Goal: Transaction & Acquisition: Book appointment/travel/reservation

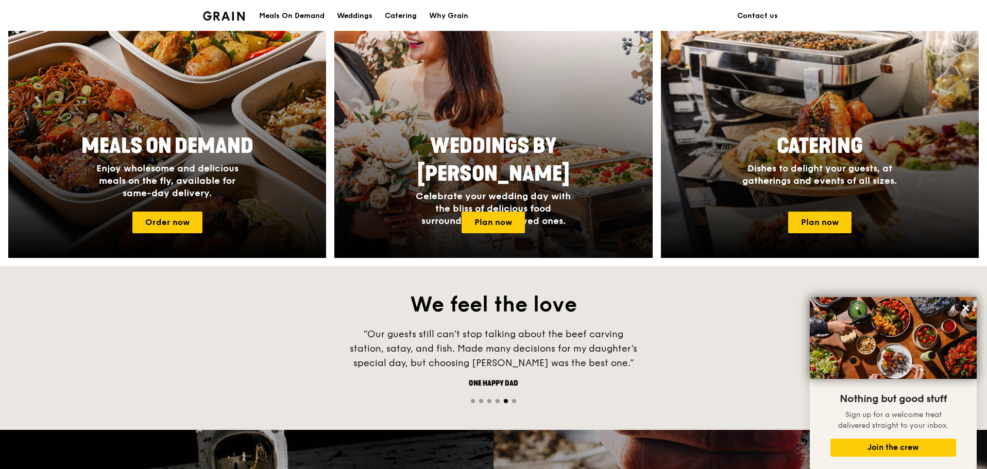
scroll to position [412, 0]
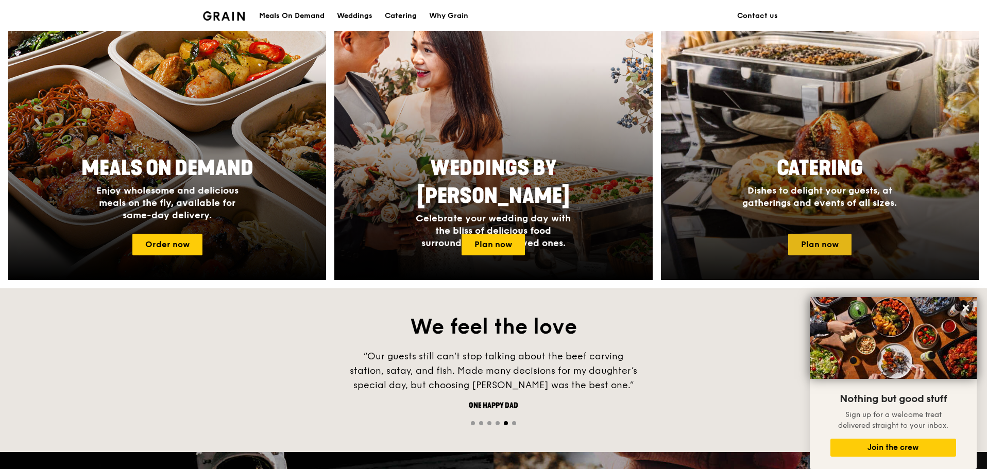
click at [841, 250] on link "Plan now" at bounding box center [819, 245] width 63 height 22
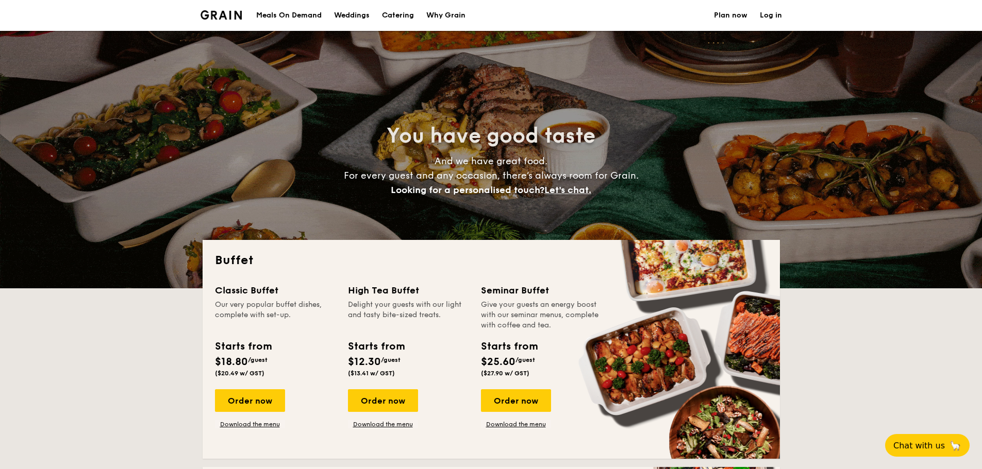
select select
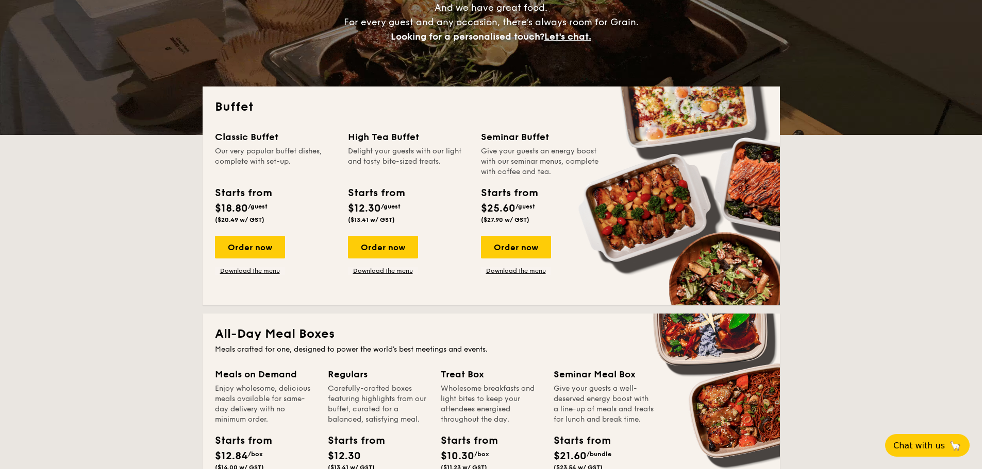
scroll to position [155, 0]
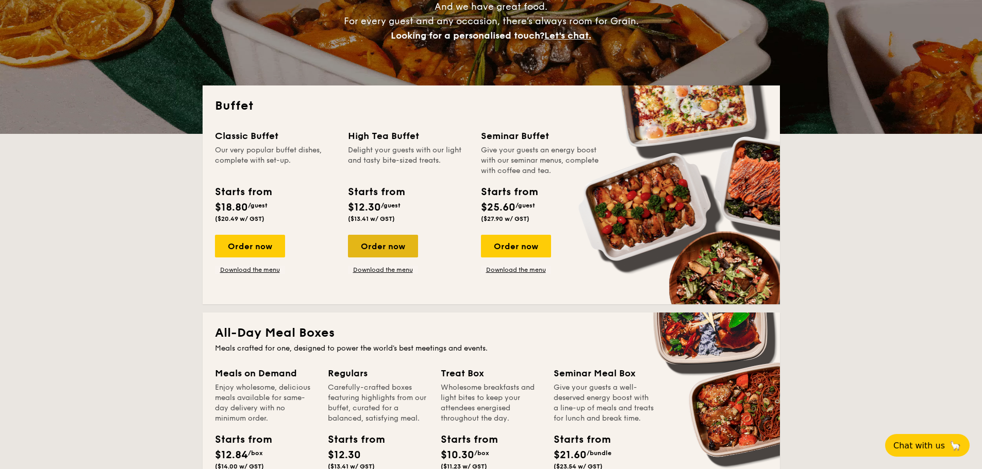
click at [383, 250] on div "Order now" at bounding box center [383, 246] width 70 height 23
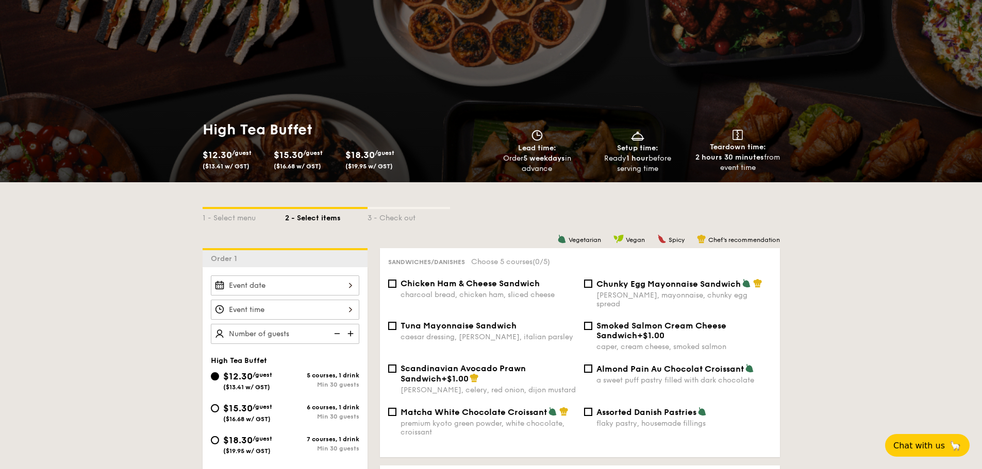
scroll to position [206, 0]
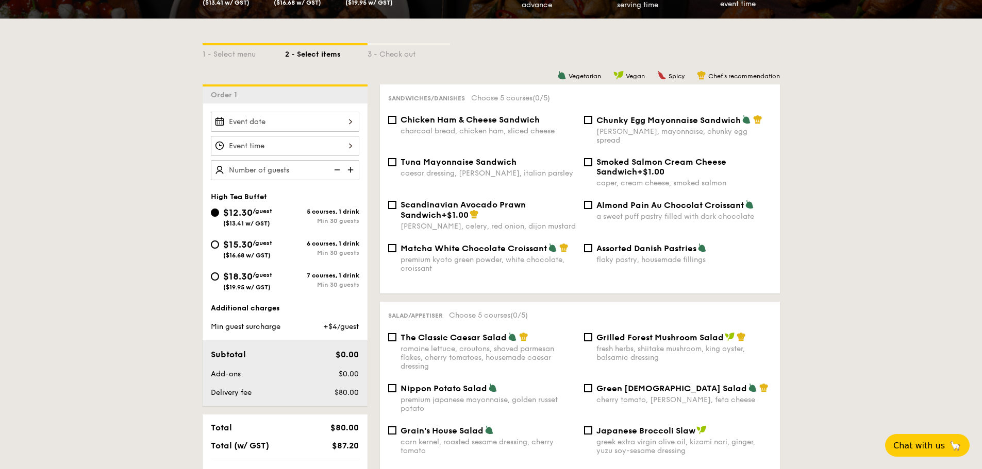
click at [352, 171] on img at bounding box center [351, 170] width 15 height 20
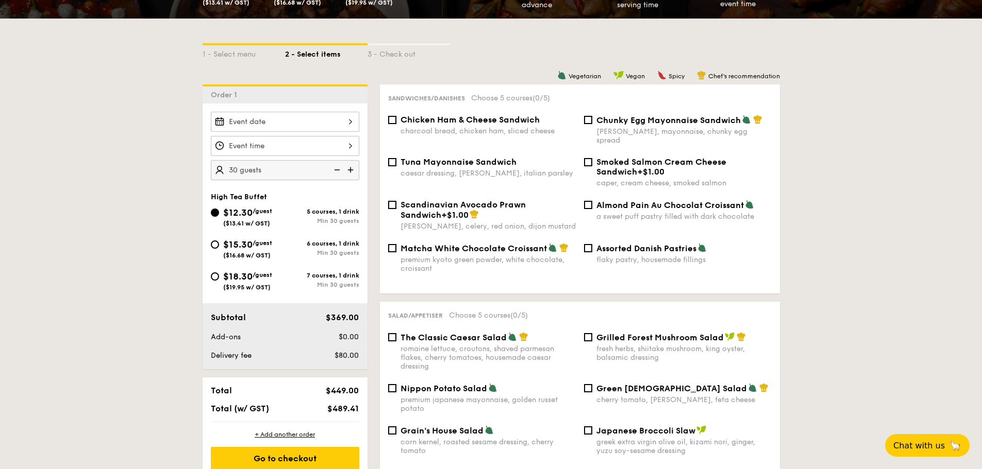
click at [352, 171] on img at bounding box center [351, 170] width 15 height 20
type input "35 guests"
click at [319, 123] on div "2025 Sep 18 September 2025 Mon Tue Wed Thu Fri Sat Sun 1 2 3 4 5 6 7 8 9 10 11 …" at bounding box center [285, 122] width 148 height 20
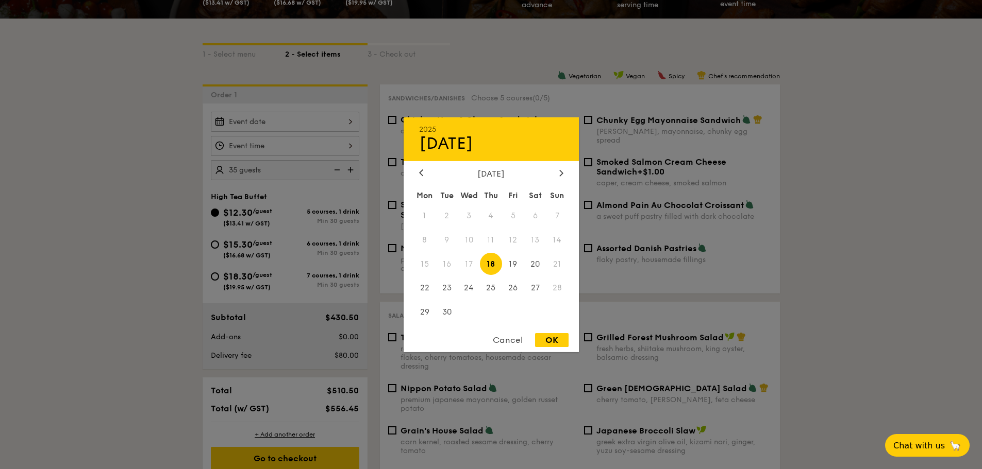
click at [160, 256] on div at bounding box center [491, 234] width 982 height 469
